Goal: Task Accomplishment & Management: Manage account settings

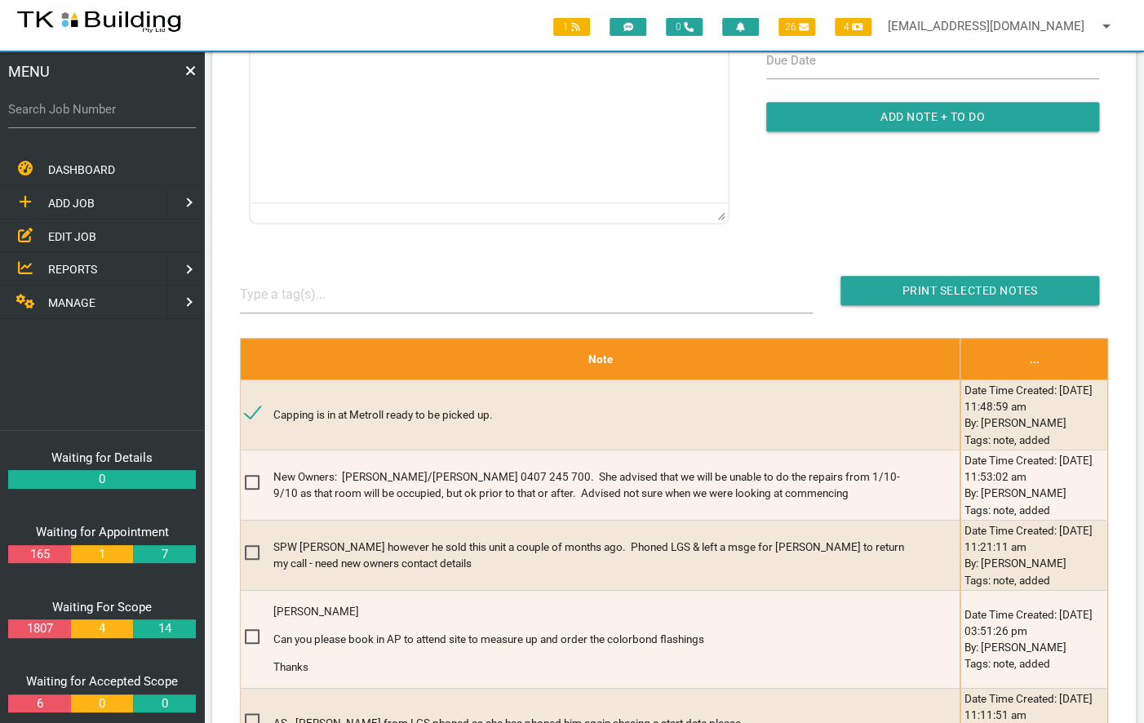
drag, startPoint x: 0, startPoint y: 0, endPoint x: 60, endPoint y: 234, distance: 241.6
click at [60, 234] on span "EDIT JOB" at bounding box center [72, 235] width 48 height 13
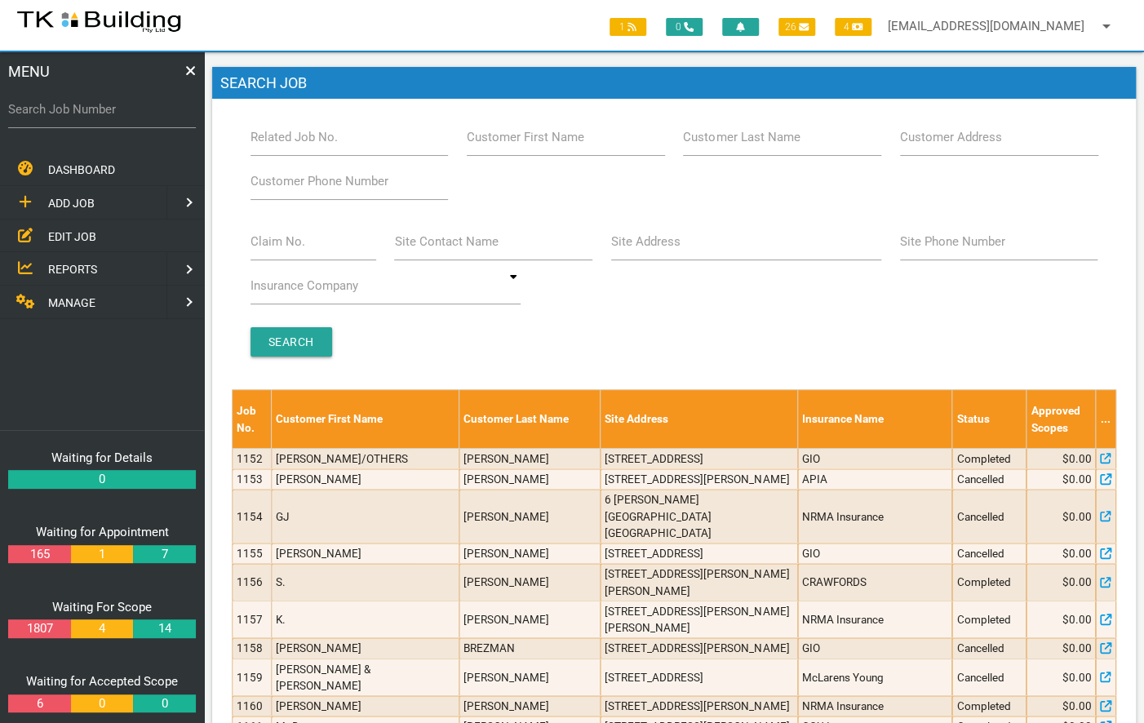
click at [292, 133] on label "Related Job No." at bounding box center [293, 137] width 87 height 19
click at [292, 133] on input "Related Job No." at bounding box center [349, 137] width 198 height 38
type input "27914"
click at [287, 336] on input "Search" at bounding box center [291, 341] width 82 height 29
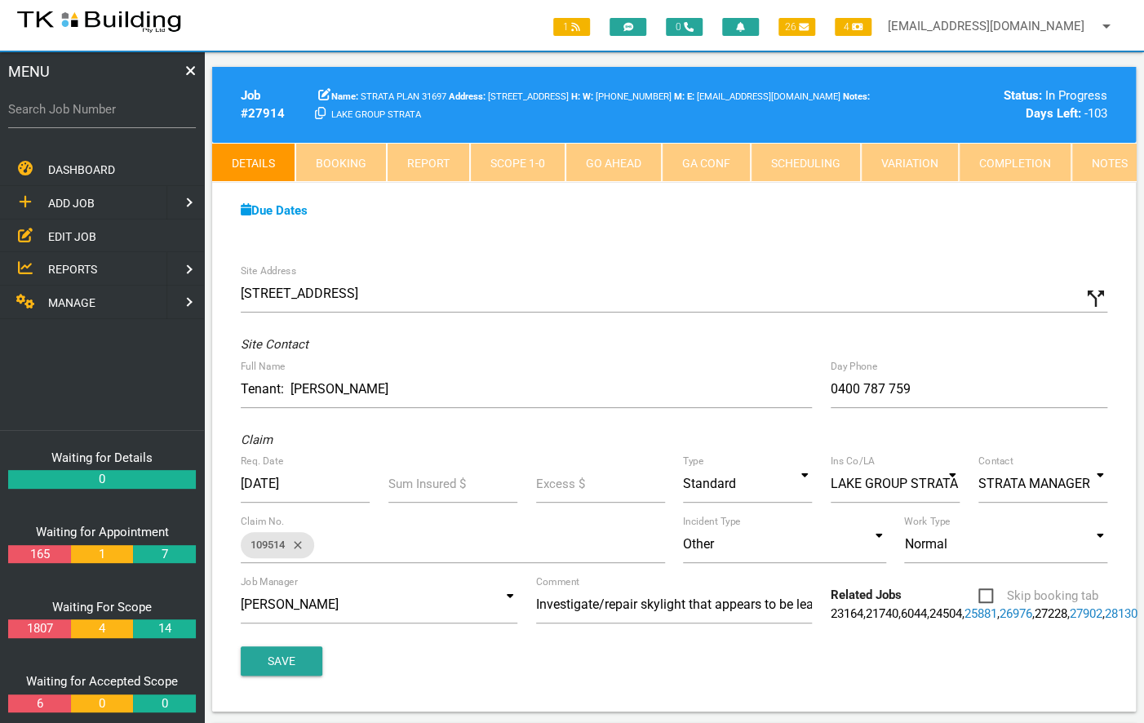
click at [1093, 168] on link "Notes" at bounding box center [1109, 162] width 77 height 39
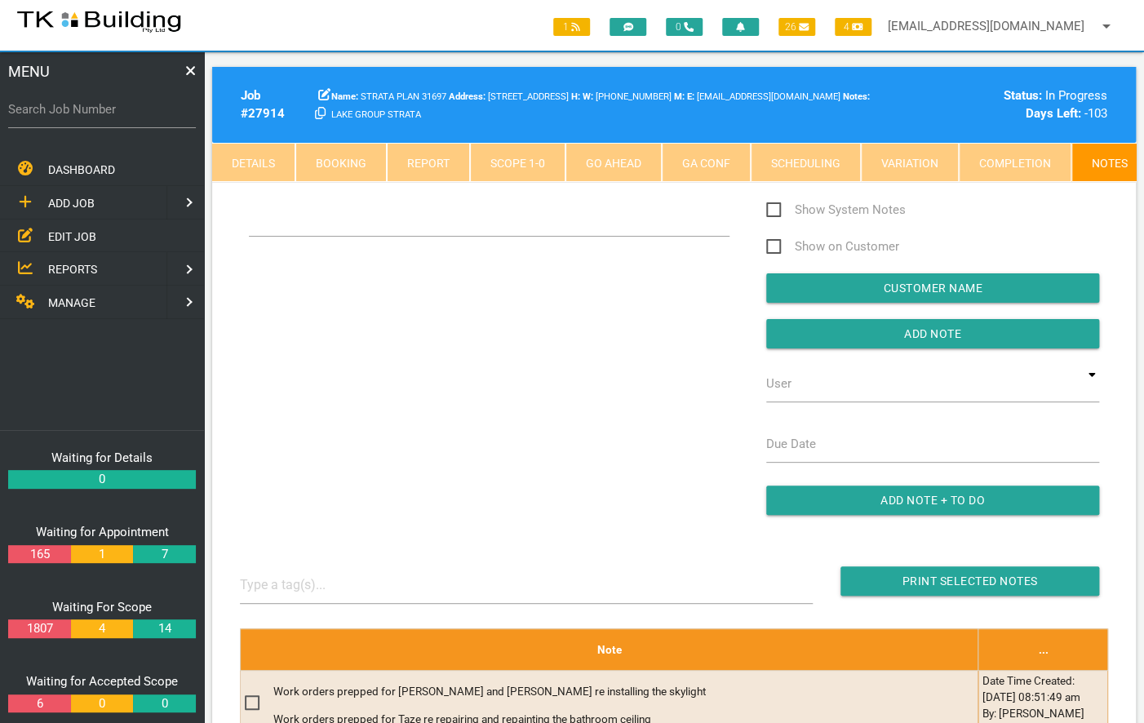
click at [608, 301] on div "Show System Notes Show on Customer Customer Name Add Note User TKB JobTracking …" at bounding box center [674, 365] width 887 height 331
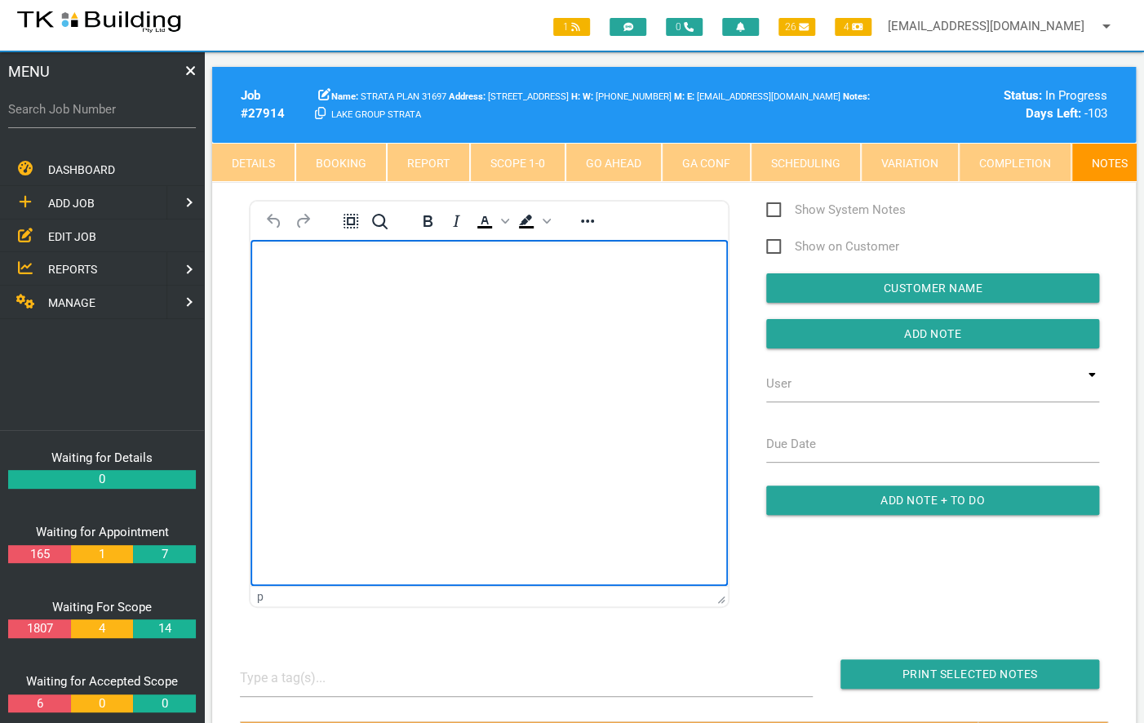
click at [609, 294] on body "Rich Text Area. Press ALT-0 for help." at bounding box center [488, 287] width 477 height 54
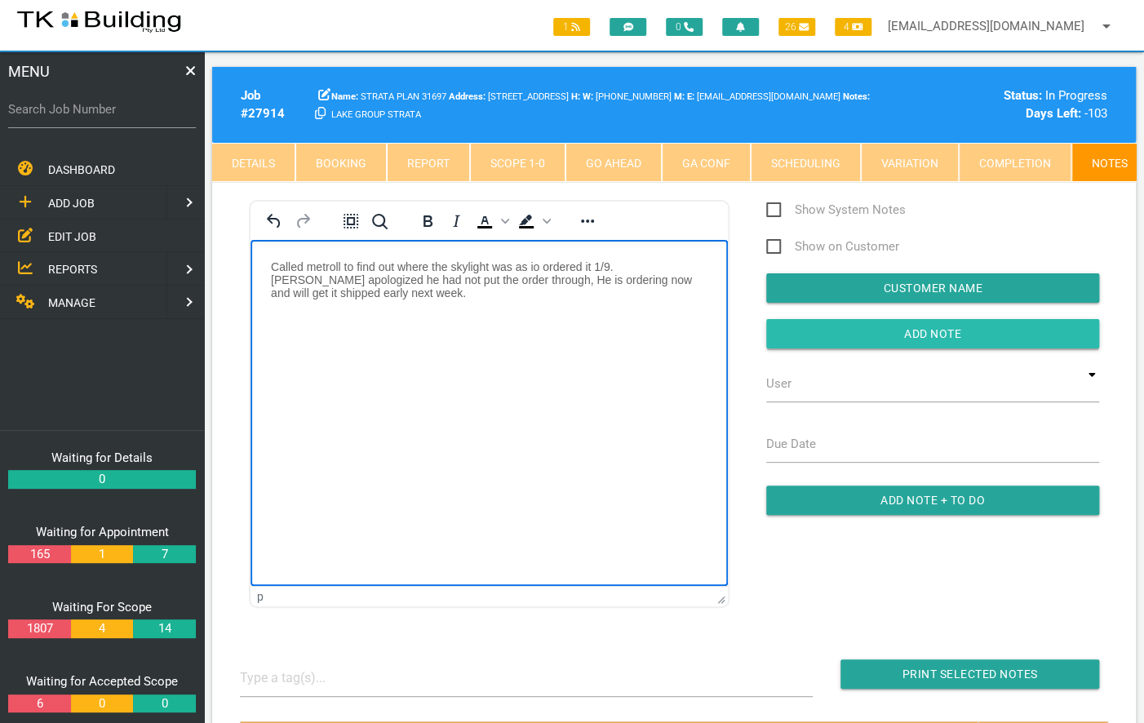
click at [944, 335] on input "Add Note" at bounding box center [932, 333] width 333 height 29
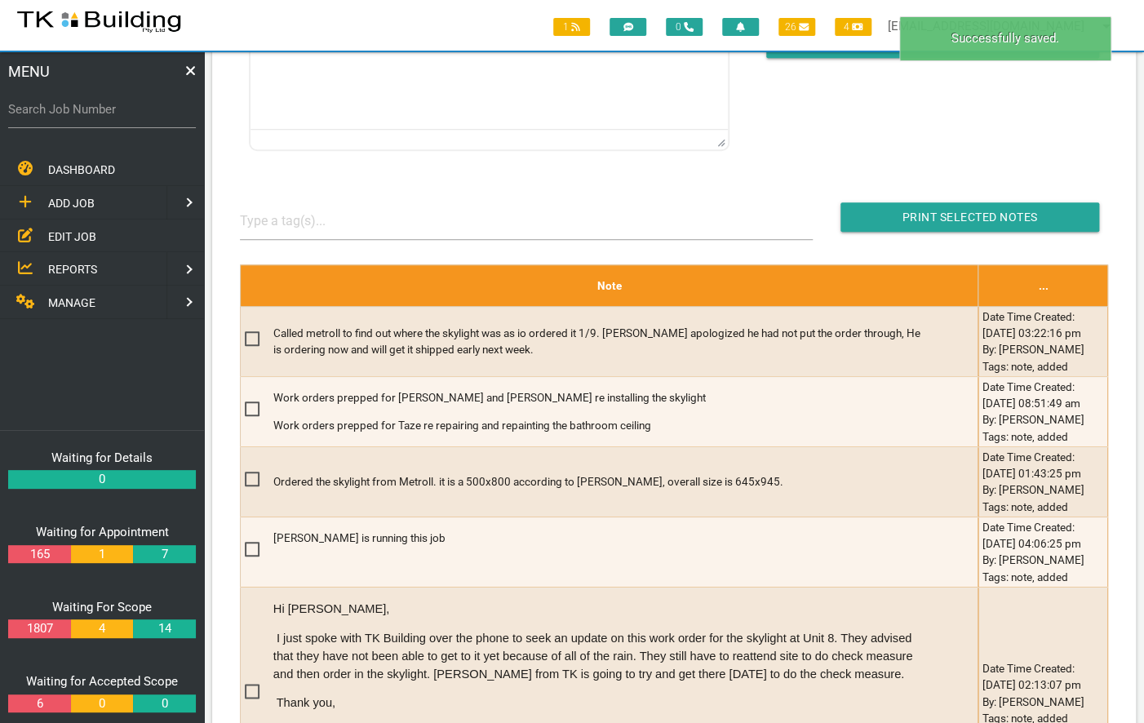
scroll to position [462, 0]
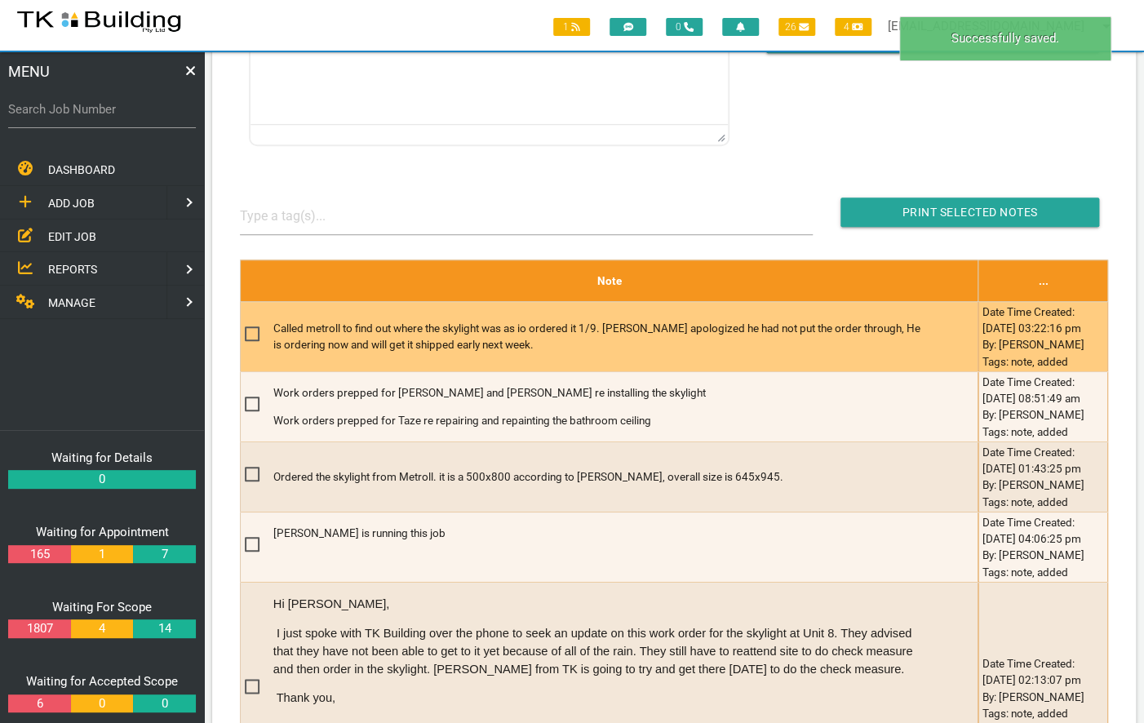
click at [250, 344] on span at bounding box center [259, 334] width 29 height 20
click at [250, 334] on input "checkbox" at bounding box center [250, 329] width 11 height 11
checkbox input "true"
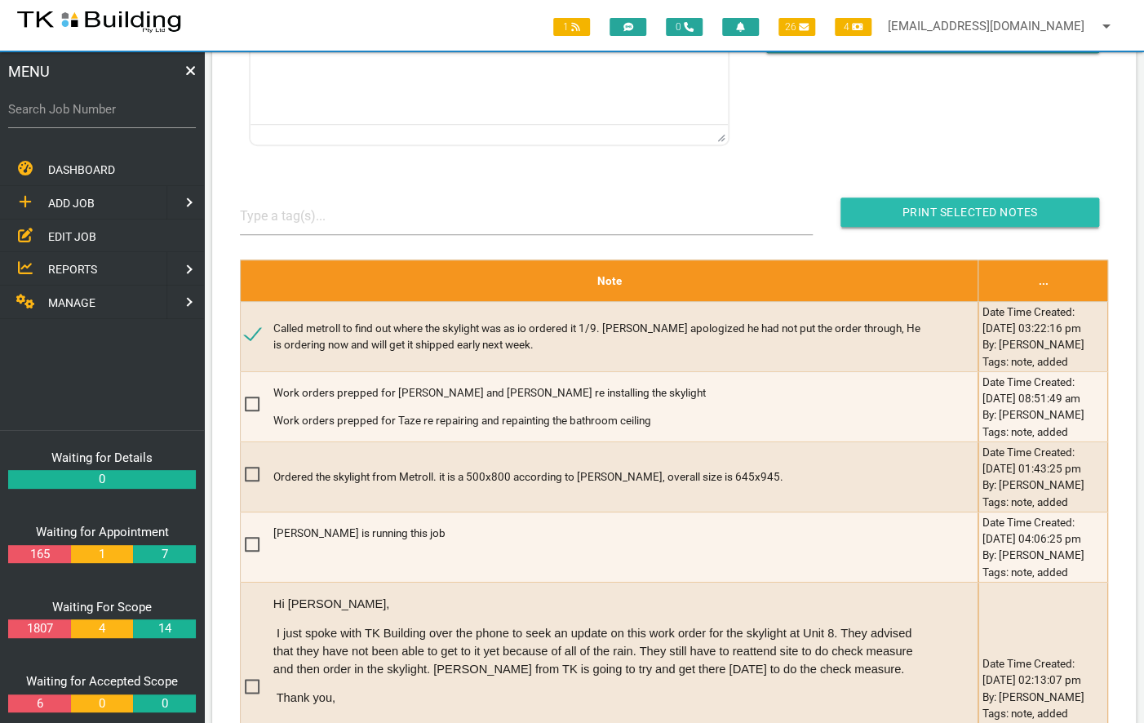
click at [998, 214] on input "Print Selected Notes" at bounding box center [969, 211] width 259 height 29
